Goal: Transaction & Acquisition: Purchase product/service

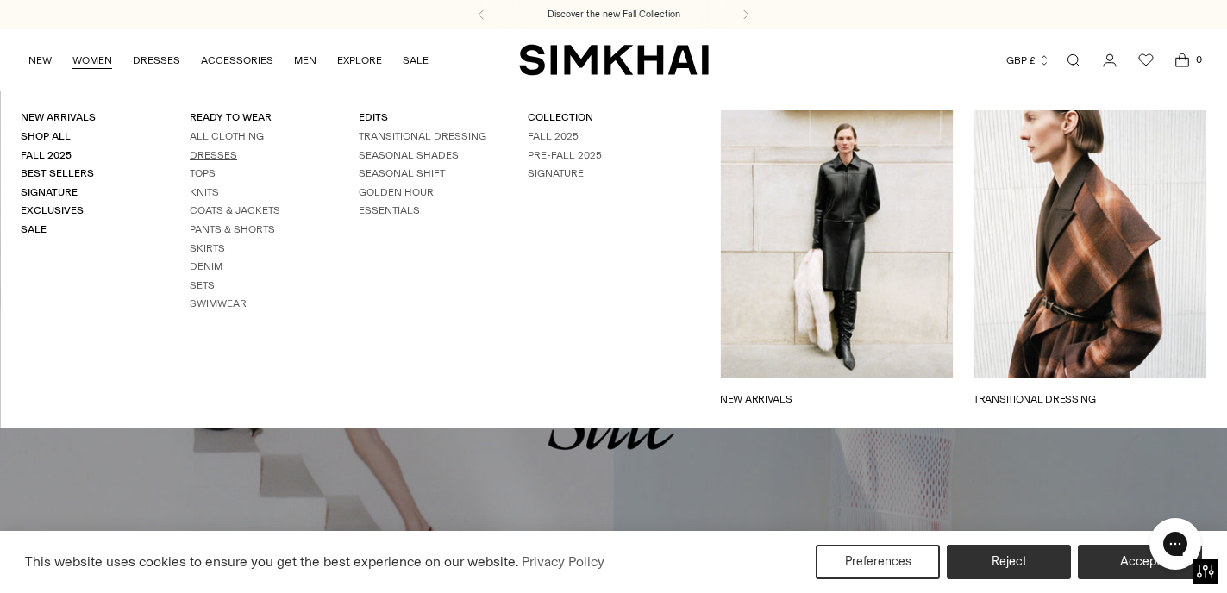
click at [207, 155] on link "Dresses" at bounding box center [213, 155] width 47 height 12
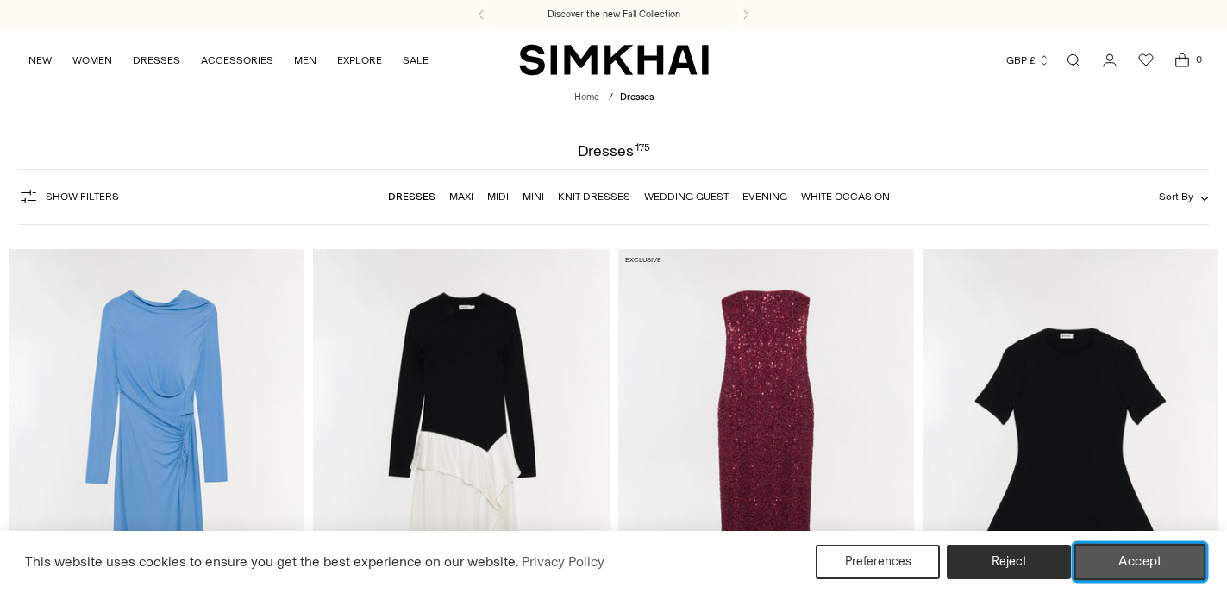
click at [1132, 559] on button "Accept" at bounding box center [1141, 562] width 132 height 36
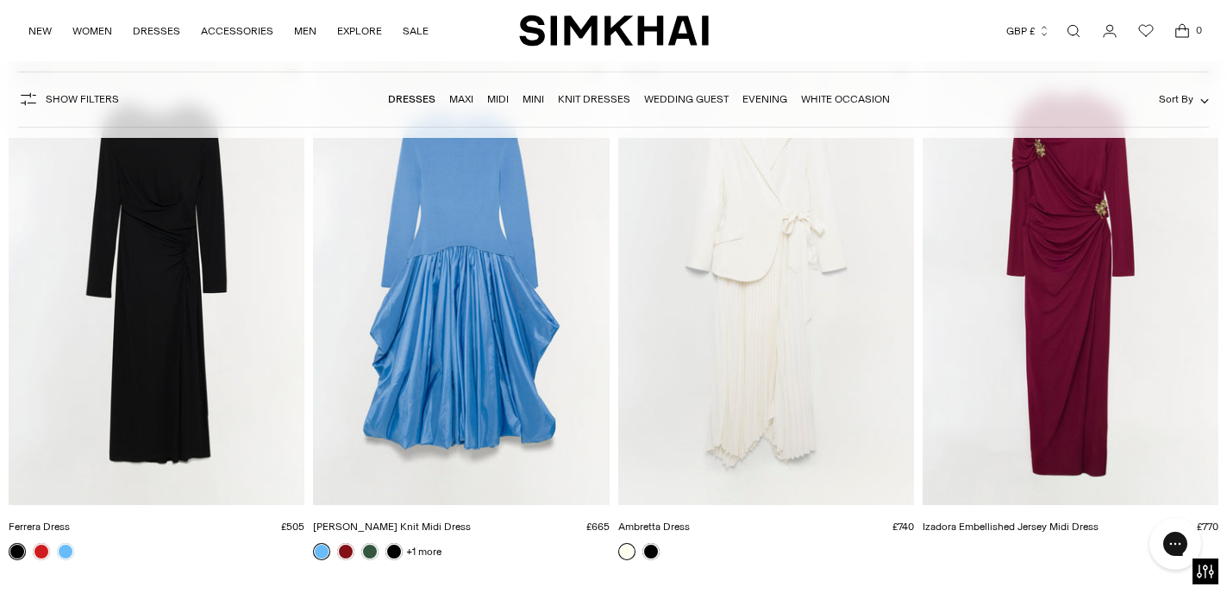
scroll to position [724, 0]
click at [0, 0] on img "Ambretta Dress" at bounding box center [0, 0] width 0 height 0
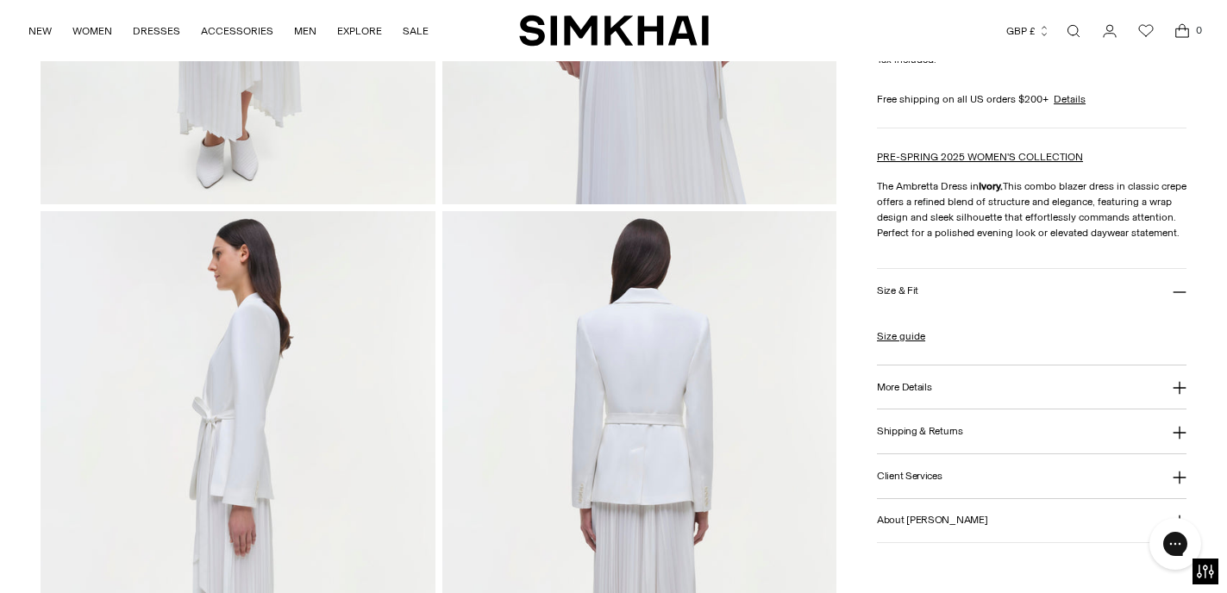
scroll to position [514, 0]
click at [910, 453] on button "Shipping & Returns" at bounding box center [1032, 431] width 310 height 44
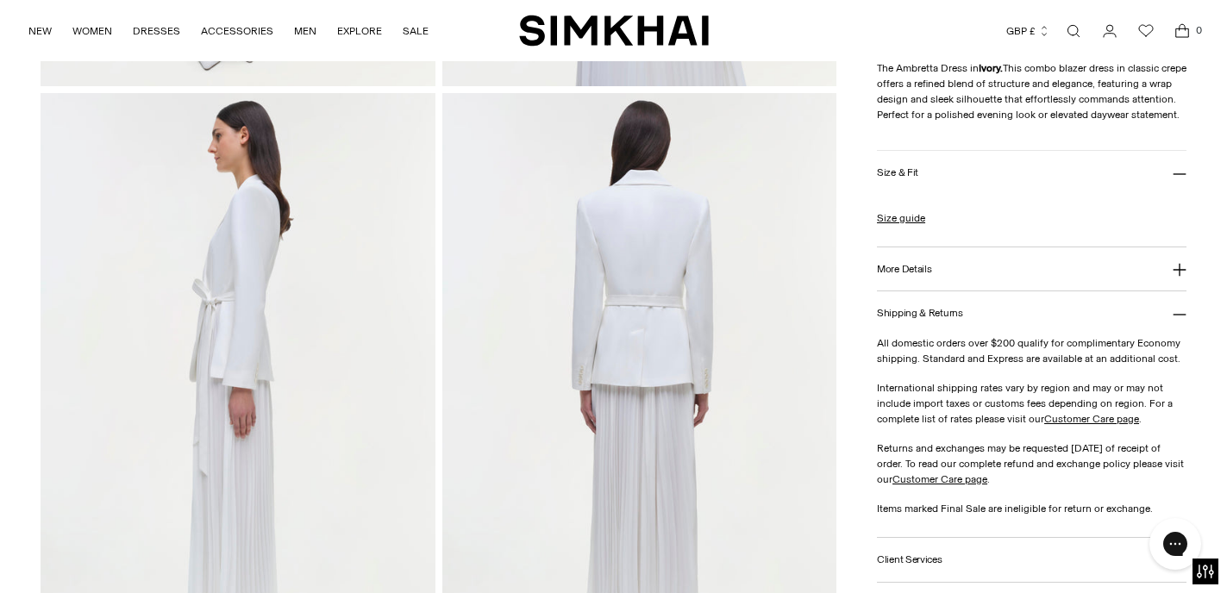
scroll to position [635, 0]
